Goal: Information Seeking & Learning: Check status

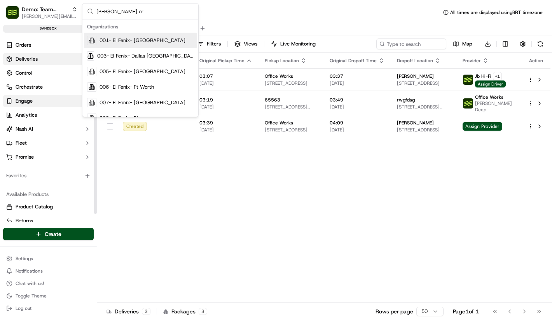
type input "[PERSON_NAME] org"
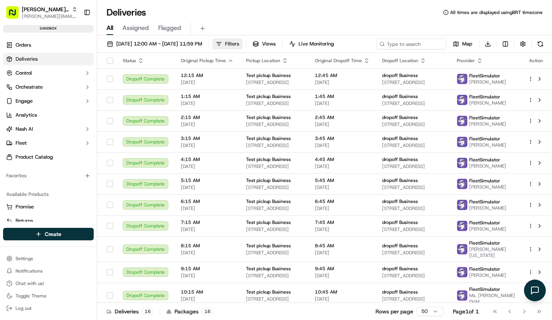
click at [243, 42] on button "Filters" at bounding box center [227, 43] width 30 height 11
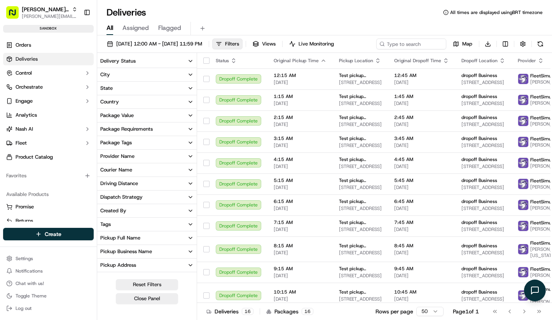
click at [134, 166] on button "Courier Name" at bounding box center [147, 169] width 100 height 13
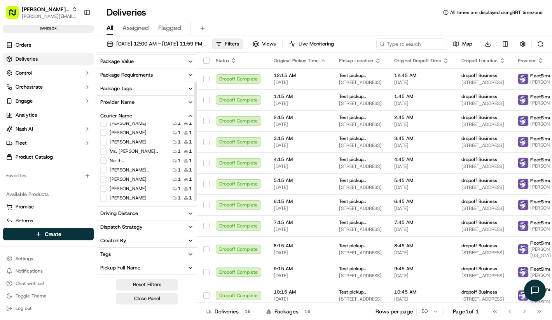
scroll to position [81, 0]
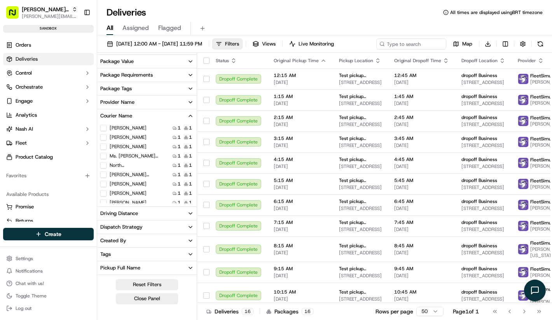
click at [216, 38] on div "[DATE] 12:00 AM - [DATE] 11:59 PM Filters Views Live Monitoring Map Download De…" at bounding box center [324, 178] width 455 height 286
click at [202, 42] on span "[DATE] 12:00 AM - [DATE] 11:59 PM" at bounding box center [159, 43] width 86 height 7
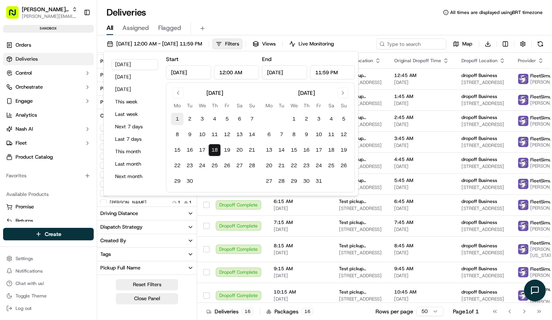
click at [178, 116] on button "1" at bounding box center [177, 119] width 12 height 12
type input "[DATE]"
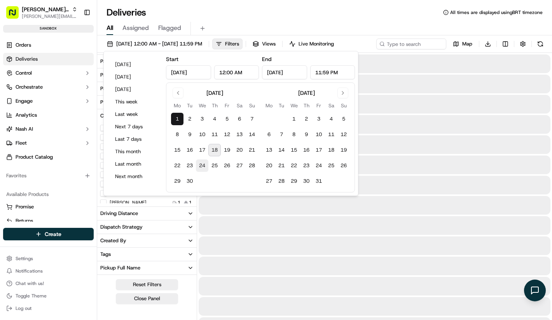
click at [208, 161] on button "24" at bounding box center [202, 165] width 12 height 12
type input "[DATE]"
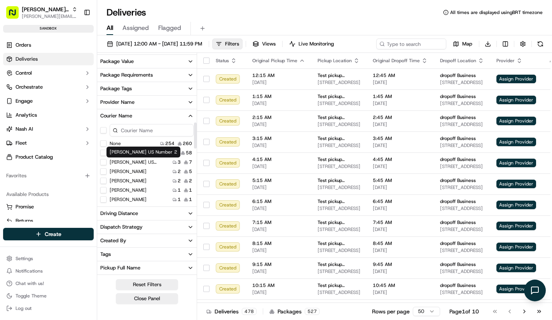
click at [135, 152] on div "[PERSON_NAME] US Number 2 [PERSON_NAME] US Number 2" at bounding box center [144, 152] width 74 height 11
click at [104, 157] on div "None 254 260 [PERSON_NAME] TMS Test 22 58 [PERSON_NAME] US Number 2 3 7 [PERSON…" at bounding box center [147, 256] width 100 height 232
click at [104, 154] on Test "[PERSON_NAME] TMS Test" at bounding box center [103, 153] width 6 height 6
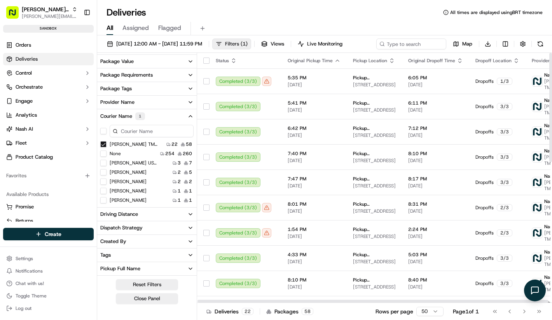
click at [251, 38] on button "Filters ( 1 )" at bounding box center [231, 43] width 39 height 11
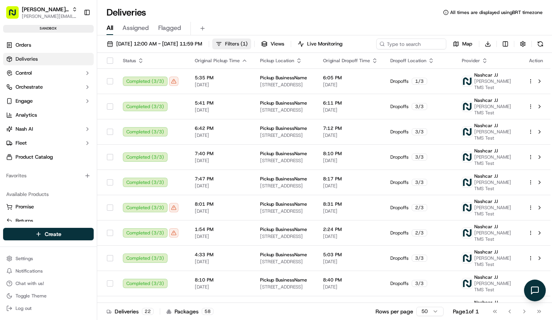
click at [248, 43] on span "Filters ( 1 )" at bounding box center [236, 43] width 23 height 7
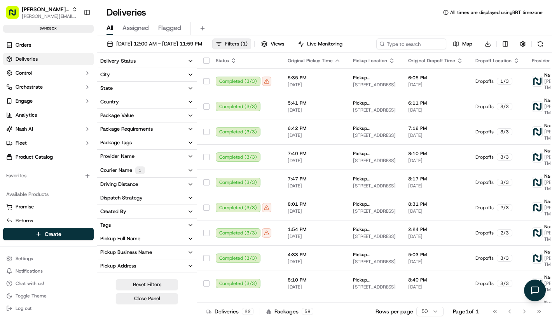
click at [248, 43] on span "Filters ( 1 )" at bounding box center [236, 43] width 23 height 7
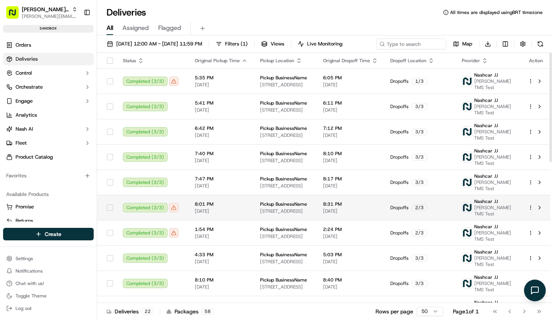
scroll to position [321, 0]
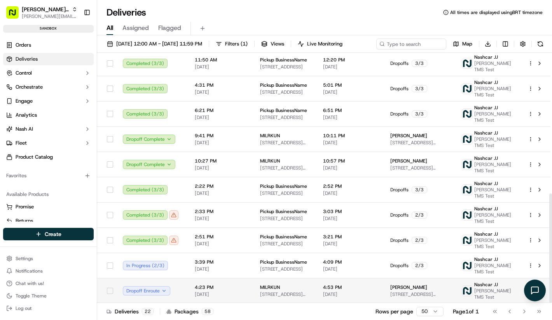
click at [378, 290] on span "4:53 PM" at bounding box center [350, 287] width 55 height 6
click at [226, 292] on td "4:23 PM [DATE]" at bounding box center [221, 290] width 65 height 25
click at [150, 299] on td "Dropoff Enroute" at bounding box center [153, 290] width 72 height 25
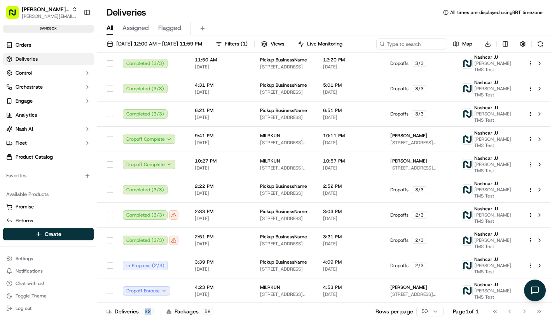
click at [150, 302] on div "Deliveries 22 Packages 58 Rows per page 50 Page 1 of 1 Go to first page Go to p…" at bounding box center [324, 310] width 455 height 17
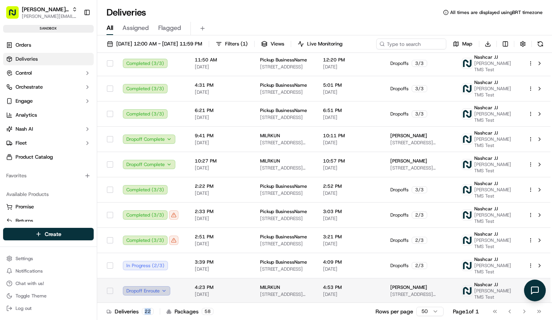
click at [150, 295] on button "Dropoff Enroute" at bounding box center [146, 290] width 47 height 9
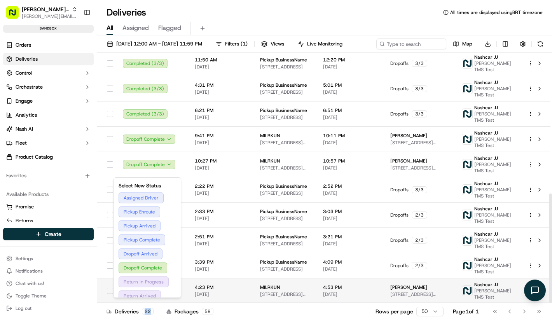
click at [150, 295] on button "Dropoff Enroute" at bounding box center [146, 290] width 47 height 9
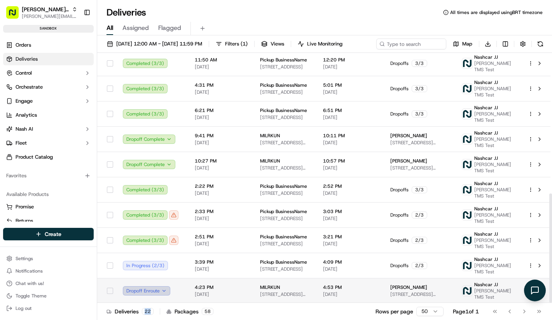
click at [150, 295] on button "Dropoff Enroute" at bounding box center [146, 290] width 47 height 9
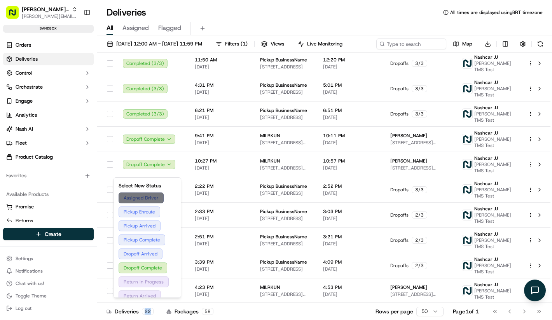
click at [159, 197] on button "Assigned Driver" at bounding box center [148, 197] width 58 height 11
